Goal: Check status: Check status

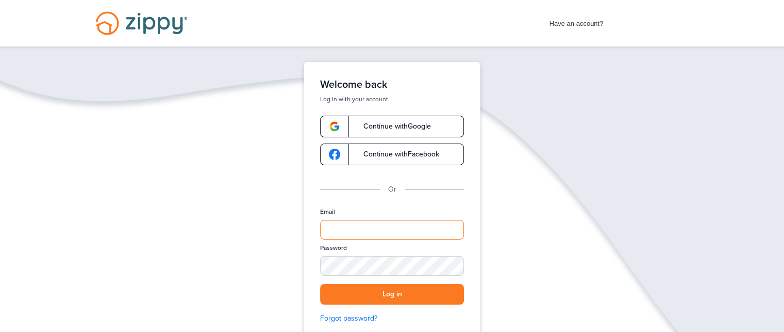
click at [354, 234] on input "Email" at bounding box center [392, 230] width 144 height 20
type input "**********"
click at [388, 294] on button "Log in" at bounding box center [392, 294] width 144 height 21
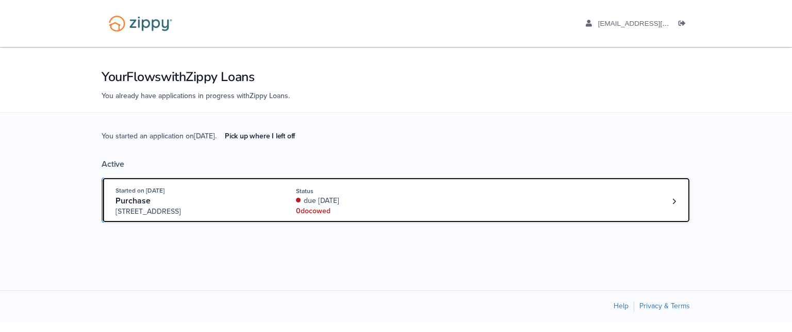
click at [230, 203] on div "Purchase" at bounding box center [193, 200] width 157 height 11
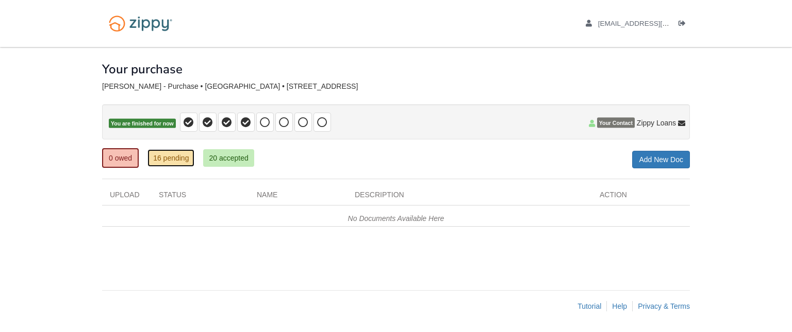
click at [159, 154] on link "16 pending" at bounding box center [170, 158] width 47 height 18
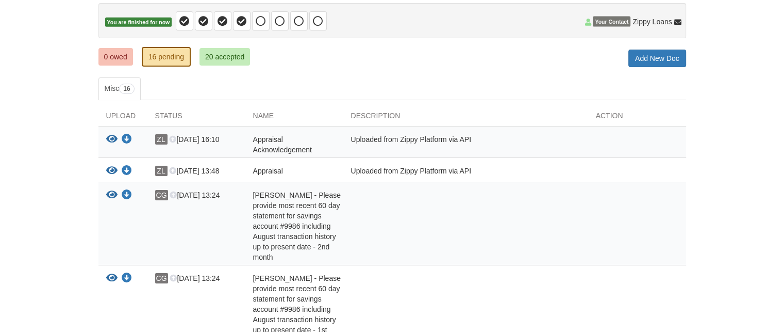
scroll to position [103, 0]
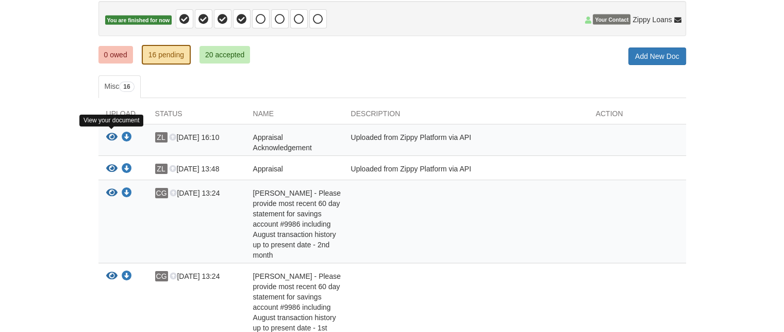
click at [113, 133] on icon "View Appraisal Acknowledgement" at bounding box center [111, 137] width 11 height 10
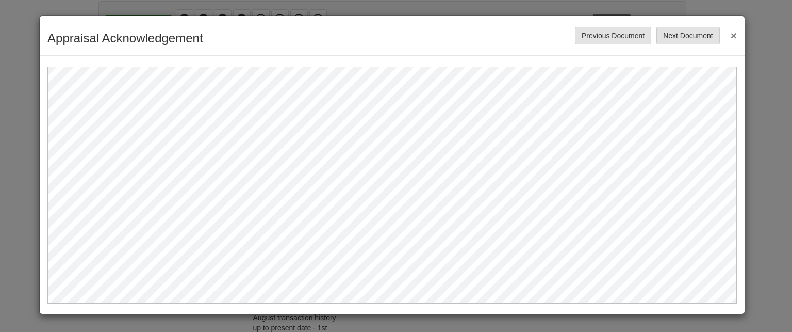
click at [730, 35] on button "×" at bounding box center [731, 35] width 12 height 19
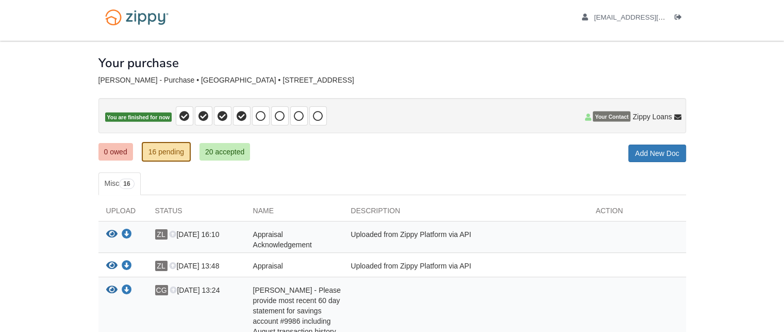
scroll to position [0, 0]
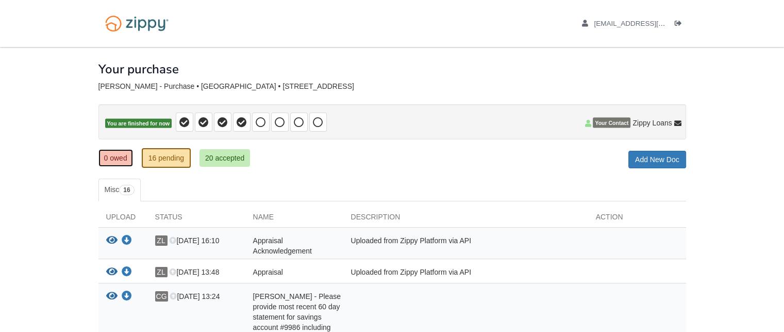
click at [107, 156] on link "0 owed" at bounding box center [115, 158] width 35 height 18
